Goal: Information Seeking & Learning: Learn about a topic

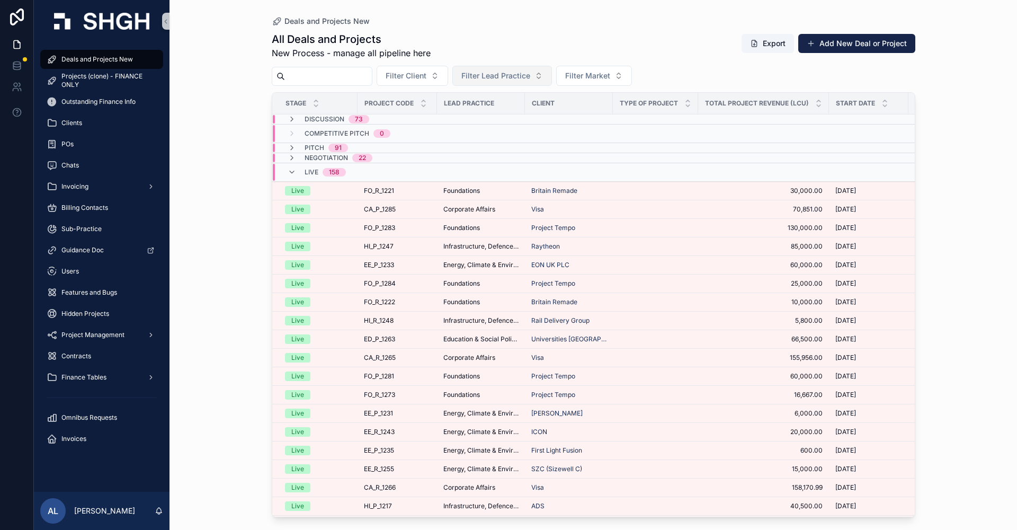
click at [538, 68] on button "Filter Lead Practice" at bounding box center [502, 76] width 100 height 20
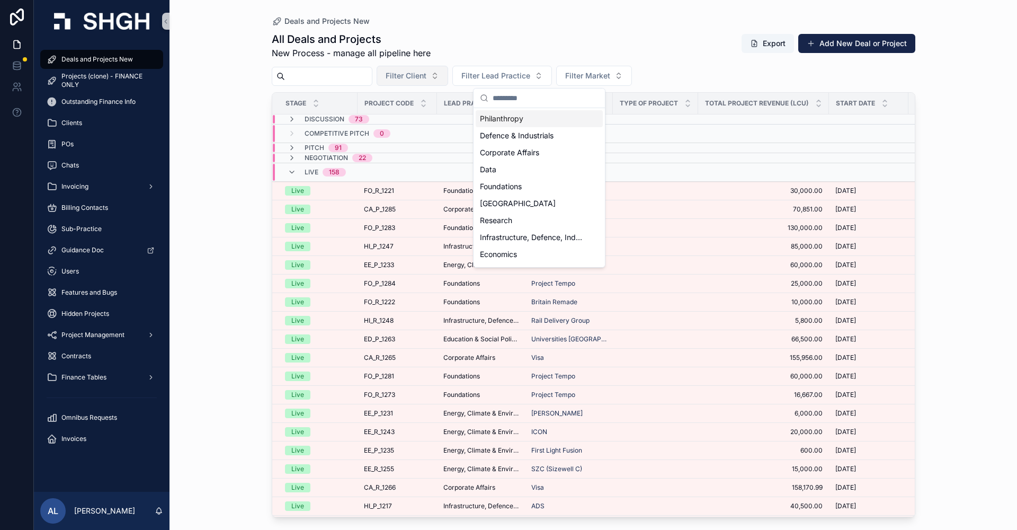
click at [426, 77] on span "Filter Client" at bounding box center [406, 75] width 41 height 11
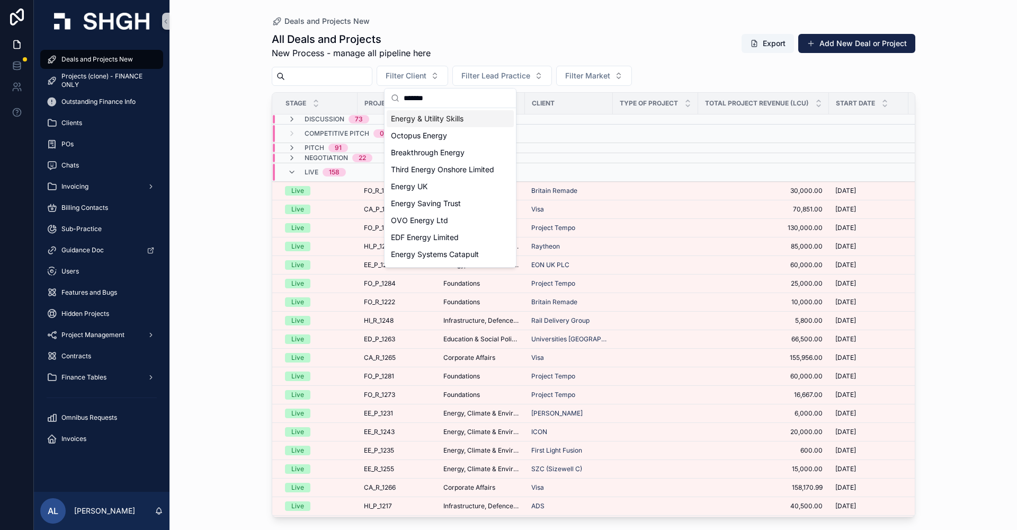
type input "******"
click at [432, 119] on span "Energy & Utility Skills" at bounding box center [427, 118] width 73 height 11
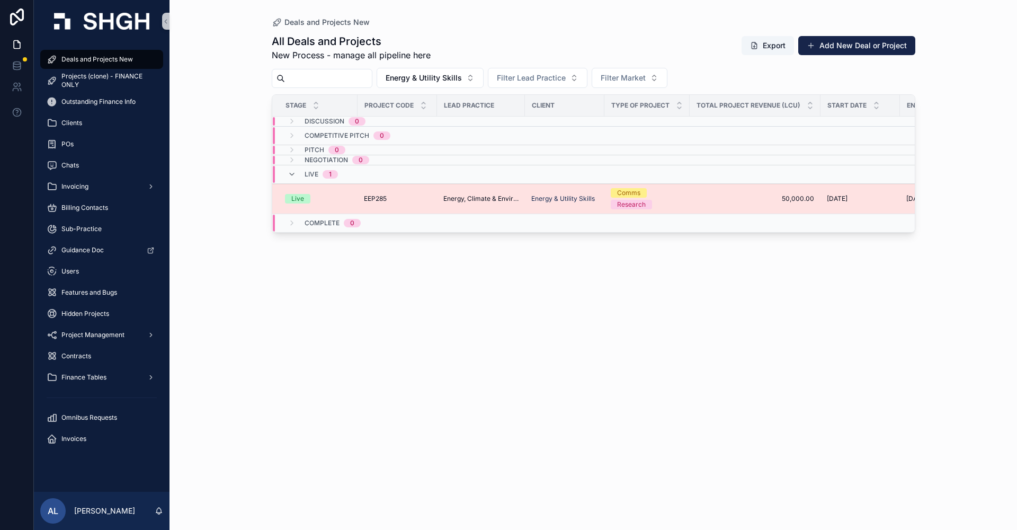
click at [511, 199] on span "Energy, Climate & Environment" at bounding box center [480, 198] width 75 height 8
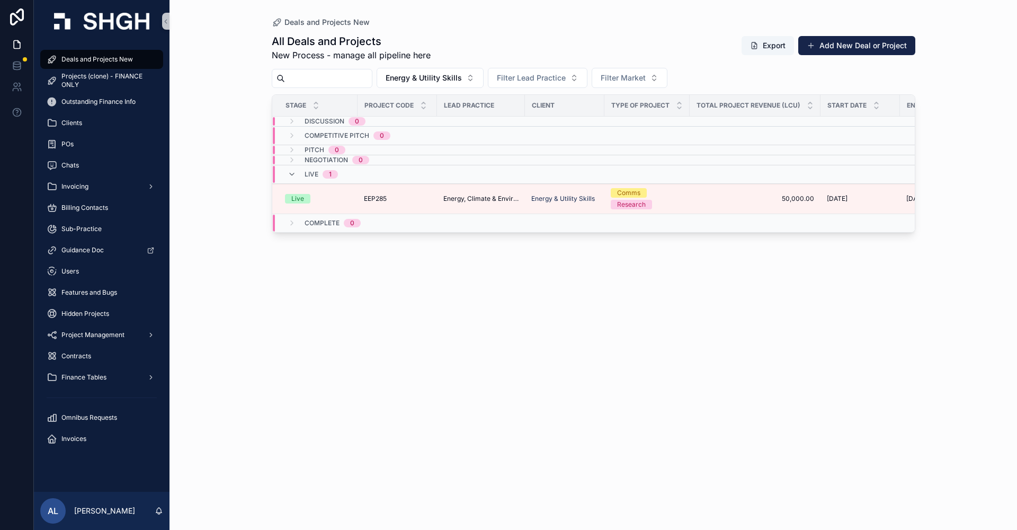
click at [659, 107] on span "Type of Project" at bounding box center [640, 105] width 58 height 8
click at [659, 103] on span "Type of Project" at bounding box center [640, 105] width 58 height 8
click at [679, 108] on icon "scrollable content" at bounding box center [679, 108] width 4 height 2
click at [462, 81] on span "Energy & Utility Skills" at bounding box center [424, 78] width 76 height 11
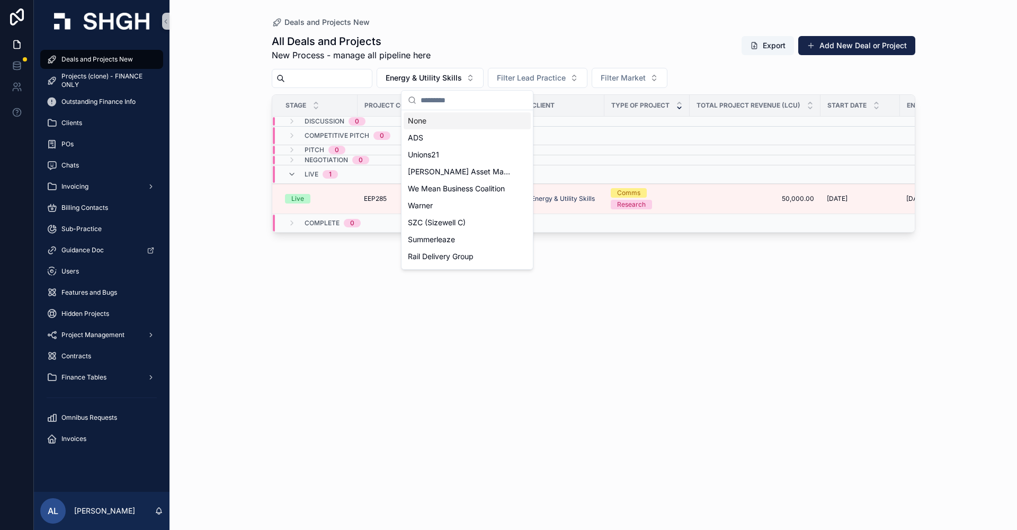
click at [437, 121] on div "None" at bounding box center [467, 120] width 127 height 17
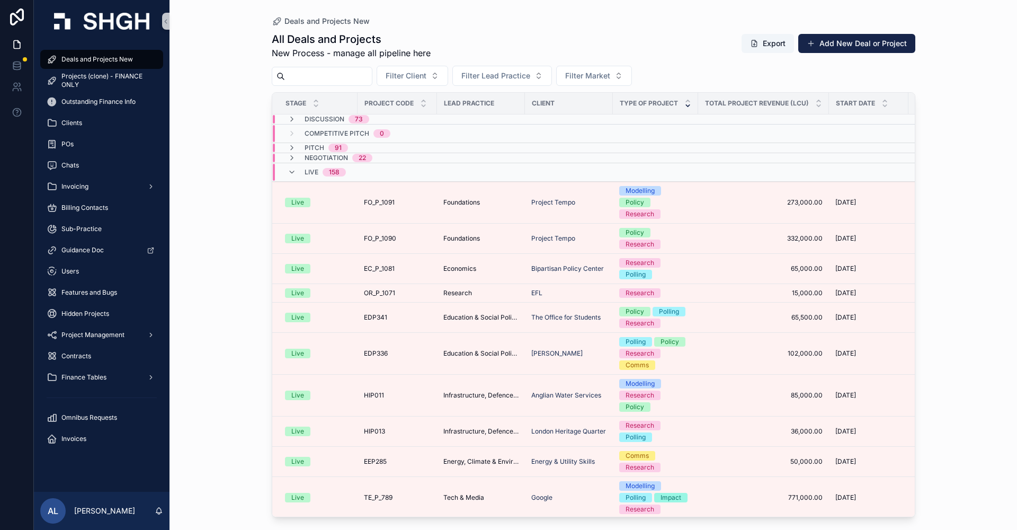
click at [661, 100] on span "Type of Project" at bounding box center [649, 103] width 58 height 8
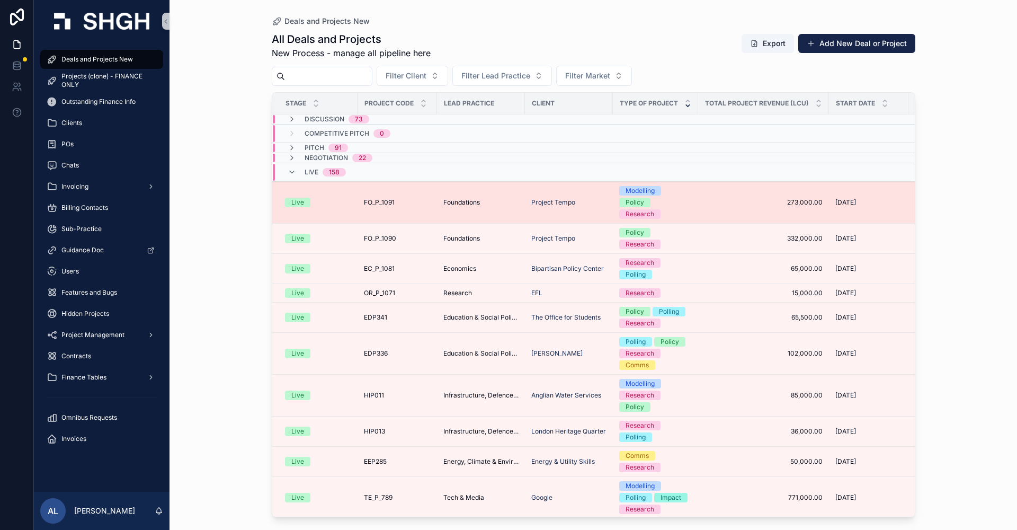
click at [688, 194] on div "Modelling Policy Research" at bounding box center [655, 202] width 73 height 33
